Goal: Find specific page/section: Find specific page/section

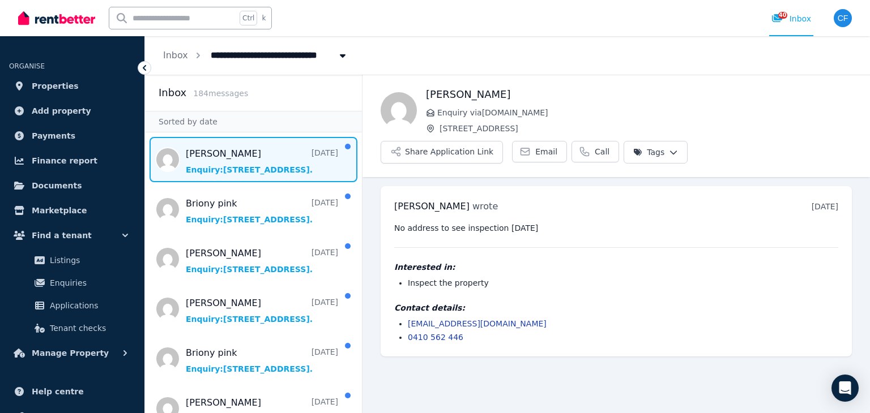
click at [276, 153] on span "Message list" at bounding box center [253, 159] width 217 height 45
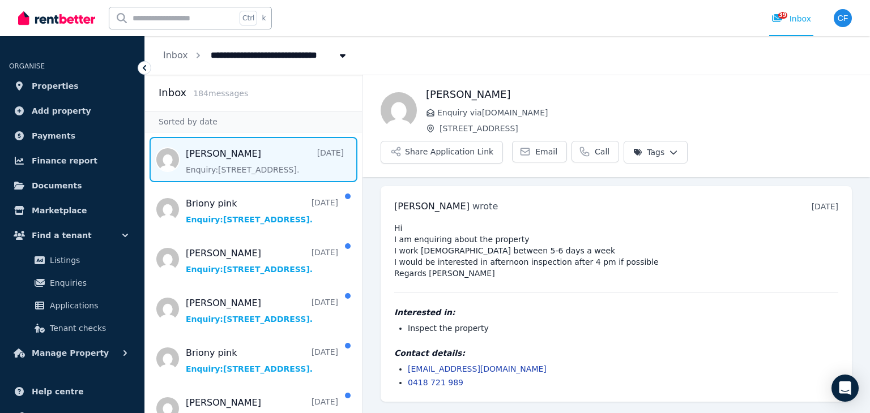
click at [53, 14] on img at bounding box center [56, 18] width 77 height 17
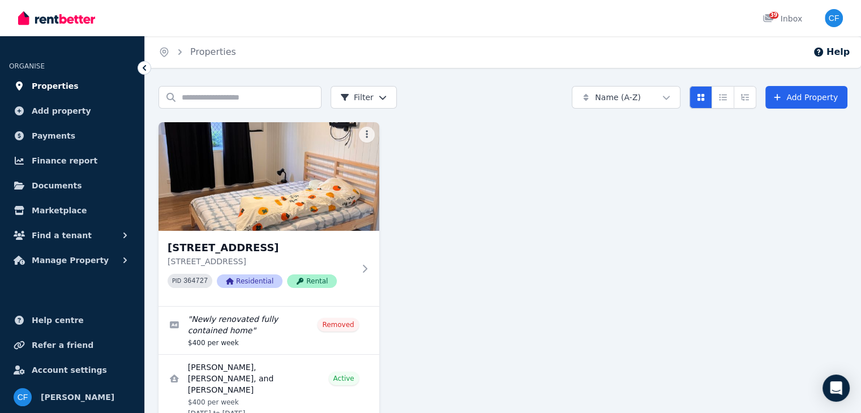
click at [65, 88] on span "Properties" at bounding box center [55, 86] width 47 height 14
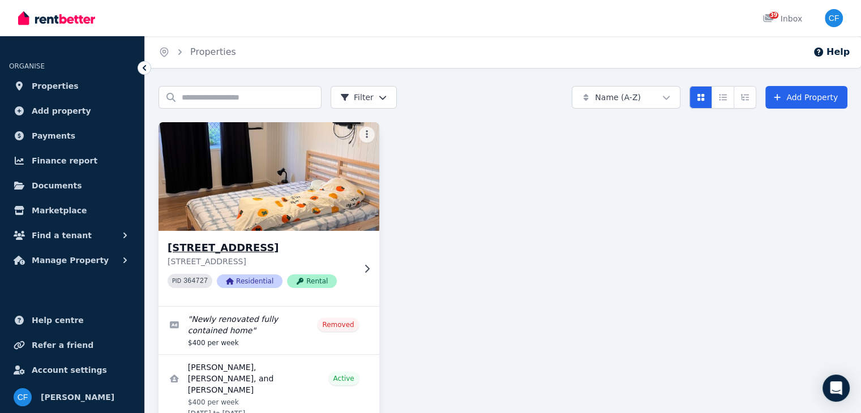
click at [342, 269] on div "[STREET_ADDRESS], [GEOGRAPHIC_DATA][STREET_ADDRESS] PID 364727 Residential Rent…" at bounding box center [261, 268] width 187 height 57
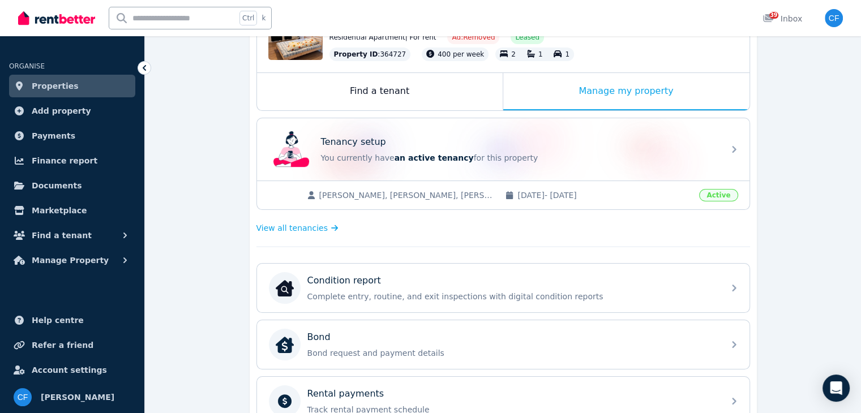
scroll to position [148, 0]
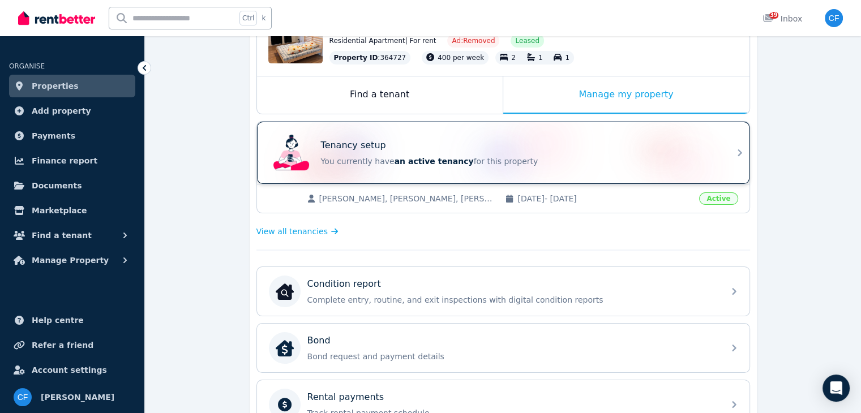
click at [736, 157] on icon at bounding box center [740, 153] width 14 height 14
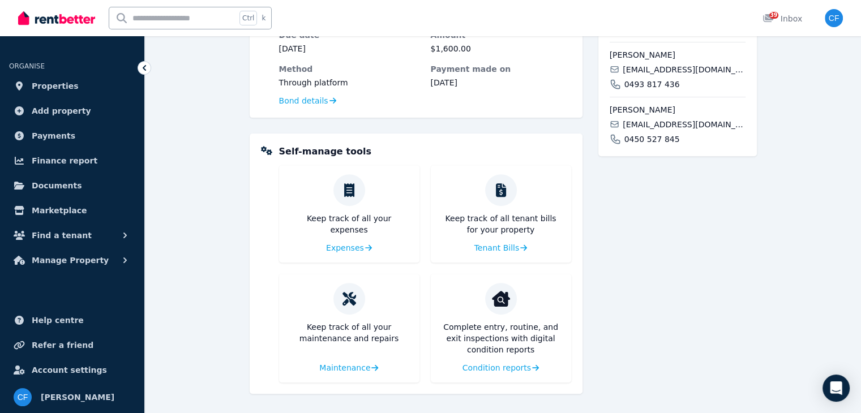
scroll to position [401, 0]
click at [502, 364] on span "Condition reports" at bounding box center [495, 369] width 69 height 11
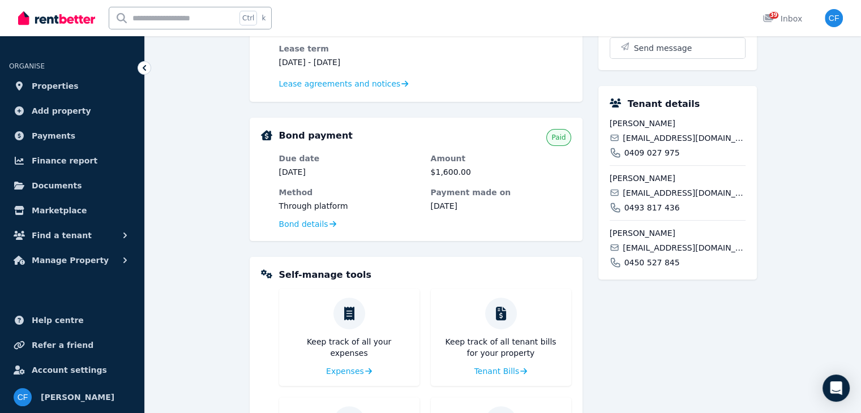
scroll to position [333, 0]
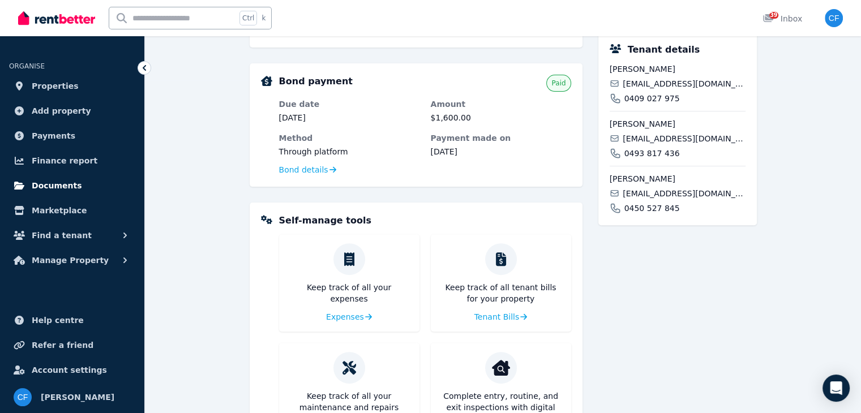
click at [66, 190] on span "Documents" at bounding box center [57, 186] width 50 height 14
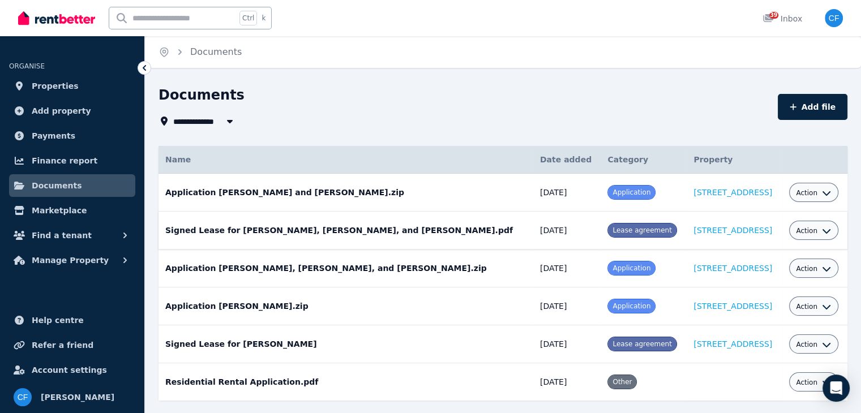
click at [810, 231] on span "Action" at bounding box center [807, 230] width 22 height 9
click at [360, 229] on td "Signed Lease for Travis Coombe, Isabella Campbell, and Trent Carter.pdf Date ad…" at bounding box center [346, 231] width 375 height 38
click at [694, 193] on link "[STREET_ADDRESS]" at bounding box center [733, 192] width 79 height 9
click at [811, 195] on button "Action" at bounding box center [813, 193] width 35 height 9
click at [783, 17] on div "39 Inbox" at bounding box center [783, 18] width 40 height 11
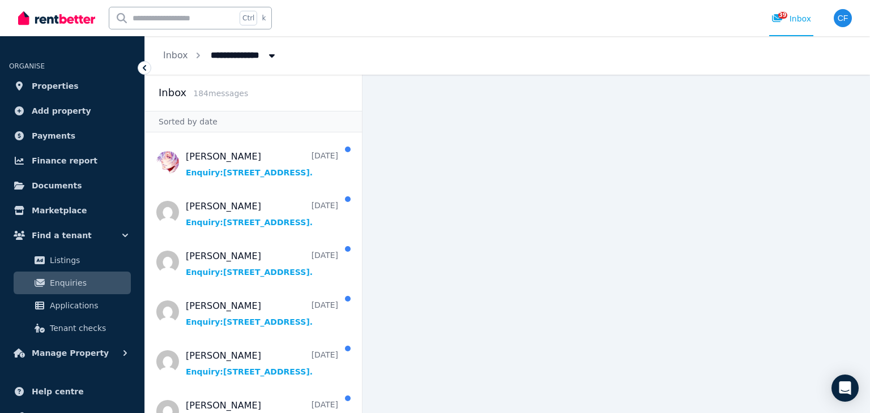
scroll to position [1555, 0]
